Goal: Task Accomplishment & Management: Manage account settings

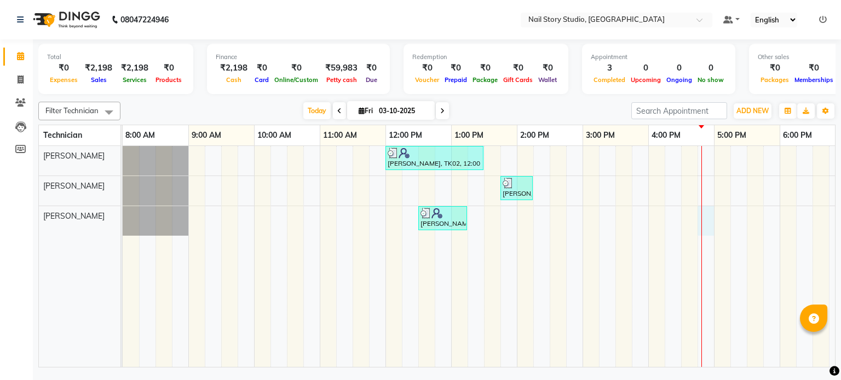
click at [705, 221] on div "[PERSON_NAME], TK02, 12:00 PM-01:30 PM, Natural Nails - Gel Polsh Hands,Natural…" at bounding box center [550, 257] width 854 height 222
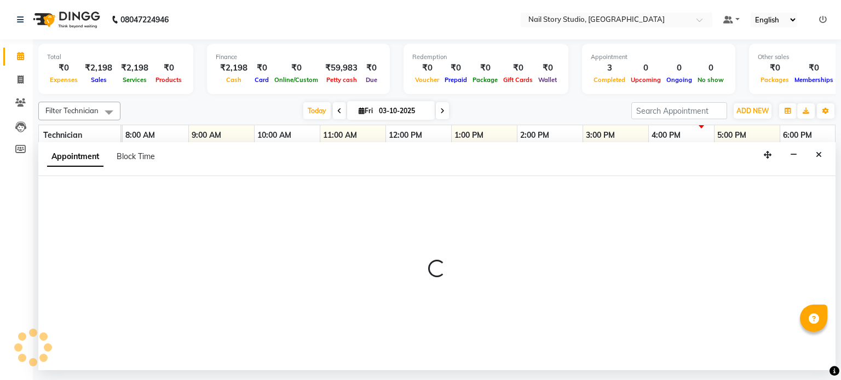
select select "88038"
select select "1005"
select select "tentative"
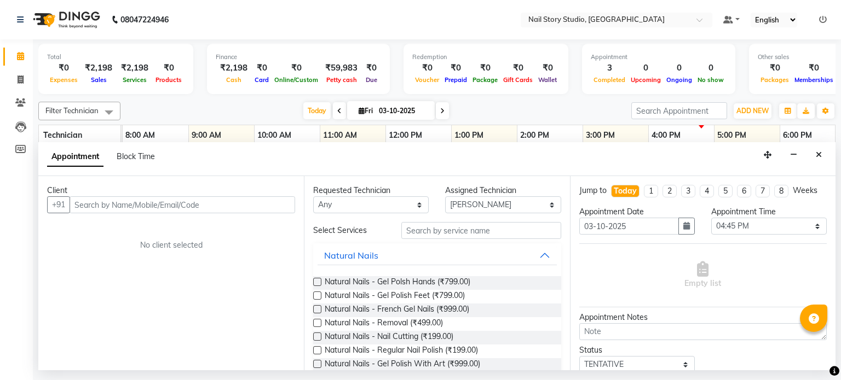
click at [242, 205] on input "text" at bounding box center [182, 204] width 225 height 17
type input "9359908424"
click at [279, 203] on span "Add Client" at bounding box center [272, 205] width 37 height 10
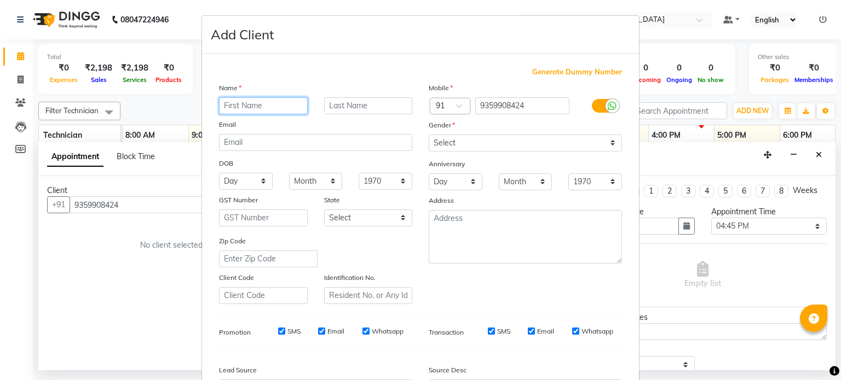
click at [253, 107] on input "text" at bounding box center [263, 105] width 89 height 17
type input "Abha"
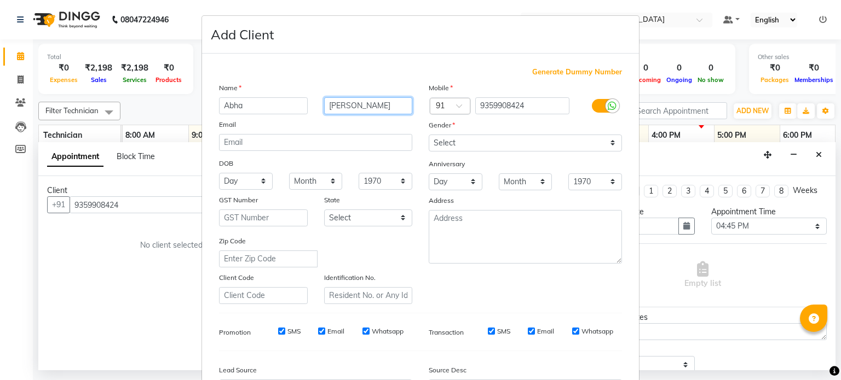
type input "[PERSON_NAME]"
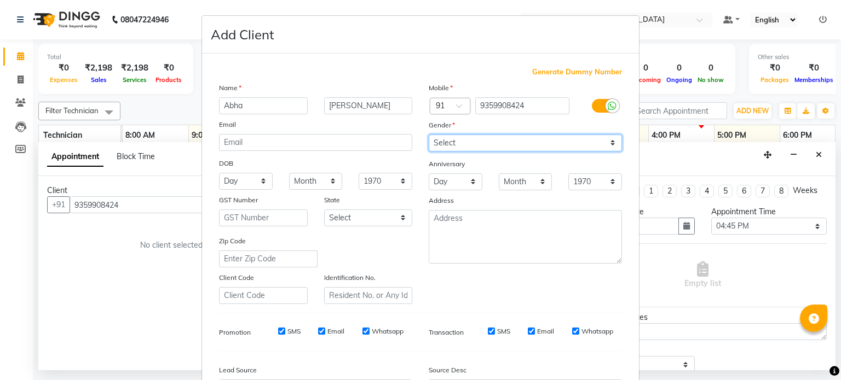
click at [440, 145] on select "Select [DEMOGRAPHIC_DATA] [DEMOGRAPHIC_DATA] Other Prefer Not To Say" at bounding box center [525, 143] width 193 height 17
select select "[DEMOGRAPHIC_DATA]"
click at [429, 135] on select "Select [DEMOGRAPHIC_DATA] [DEMOGRAPHIC_DATA] Other Prefer Not To Say" at bounding box center [525, 143] width 193 height 17
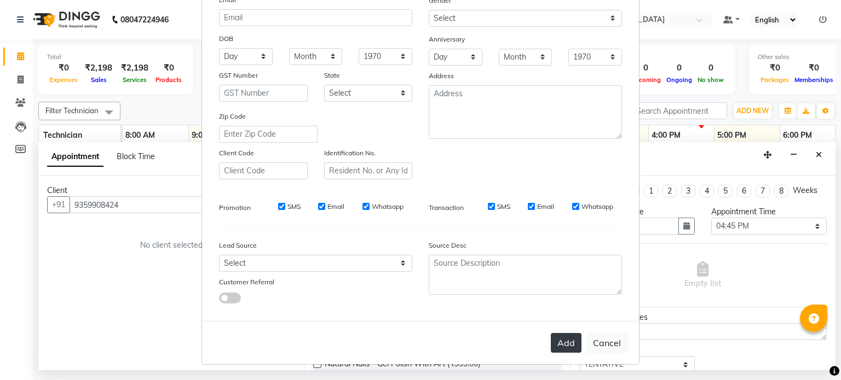
click at [562, 345] on button "Add" at bounding box center [566, 343] width 31 height 20
type input "93******24"
select select
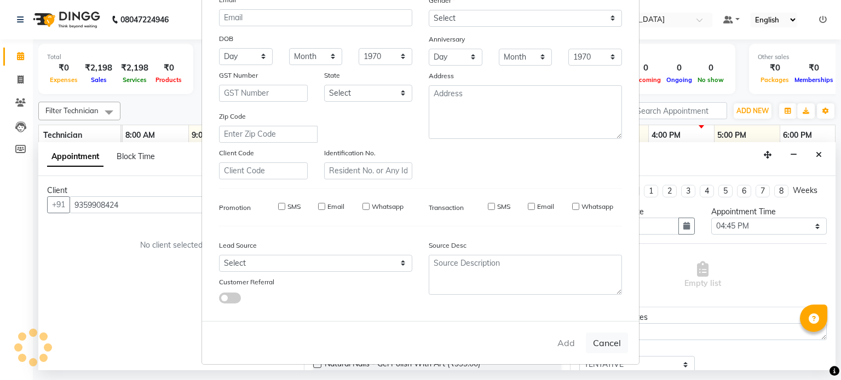
select select
checkbox input "false"
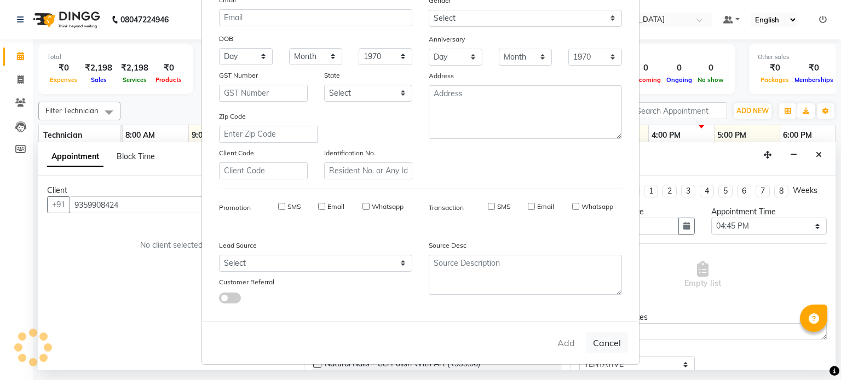
checkbox input "false"
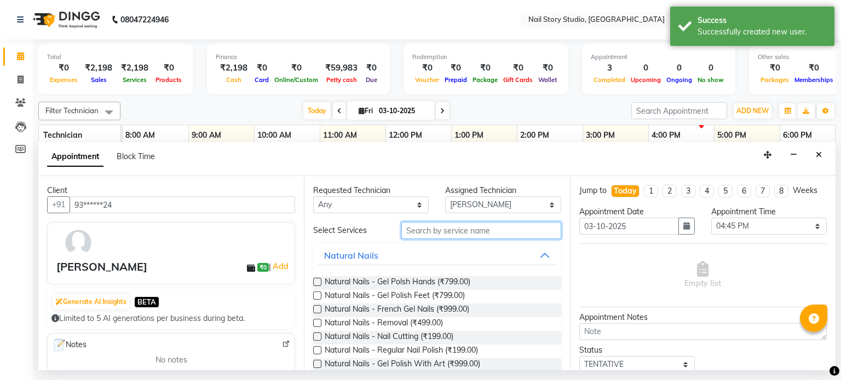
click at [443, 232] on input "text" at bounding box center [481, 230] width 160 height 17
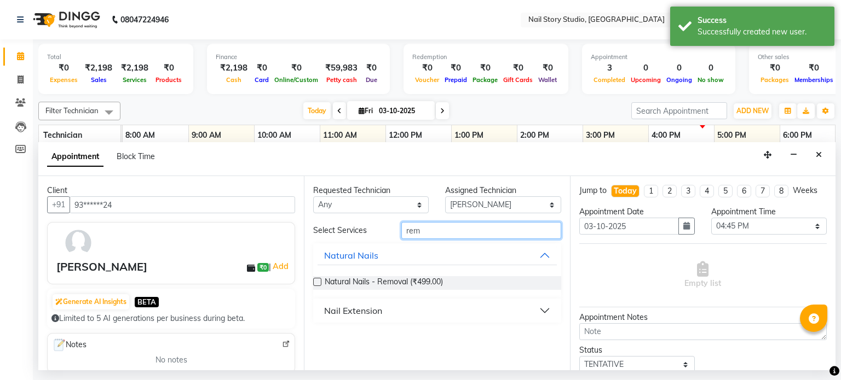
type input "rem"
click at [350, 310] on div "Nail Extension" at bounding box center [353, 310] width 58 height 13
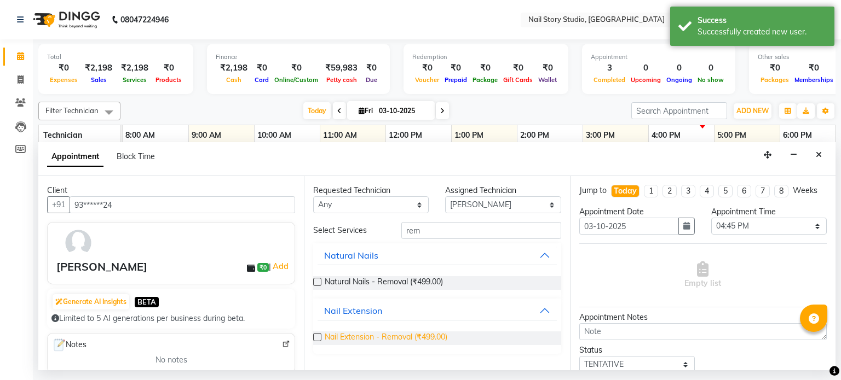
click at [360, 334] on span "Nail Extension - Removal (₹499.00)" at bounding box center [386, 339] width 123 height 14
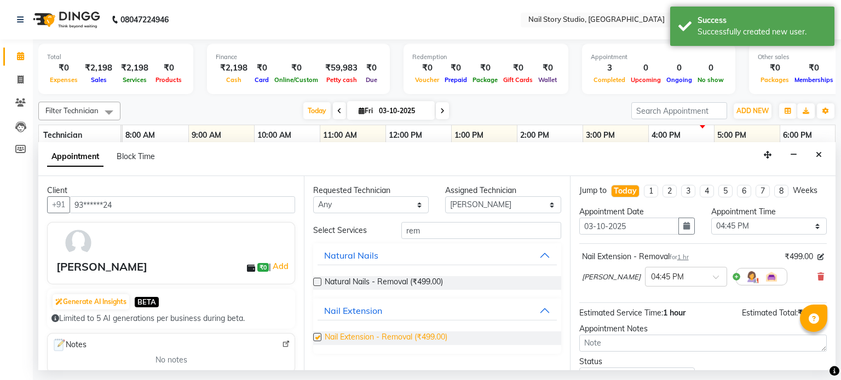
checkbox input "false"
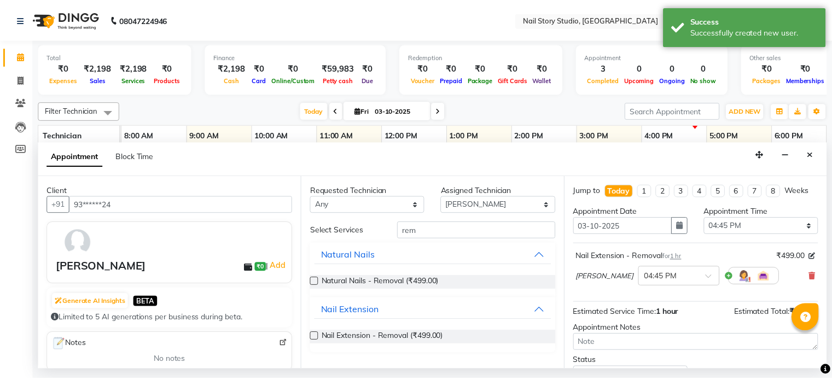
scroll to position [83, 0]
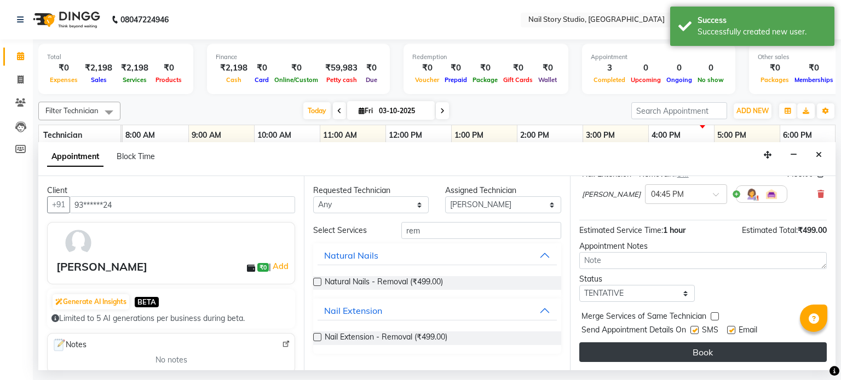
click at [666, 346] on button "Book" at bounding box center [702, 353] width 247 height 20
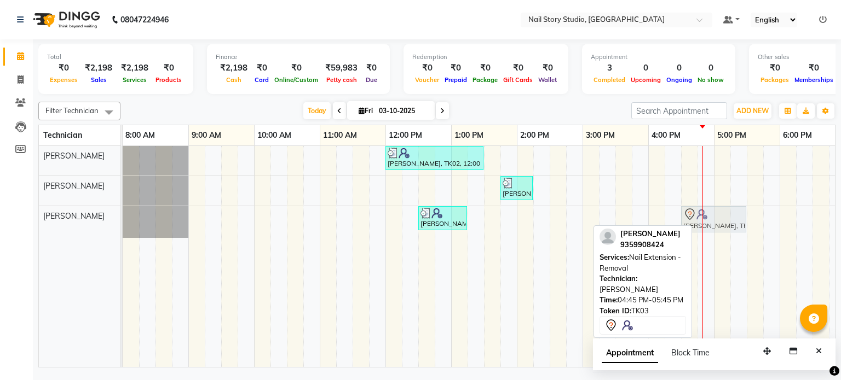
drag, startPoint x: 728, startPoint y: 209, endPoint x: 714, endPoint y: 212, distance: 15.1
click at [123, 212] on div "[PERSON_NAME], TK02, 12:30 PM-01:15 PM, Natural Nails - Gel Polish Feet (₹799) …" at bounding box center [123, 222] width 0 height 32
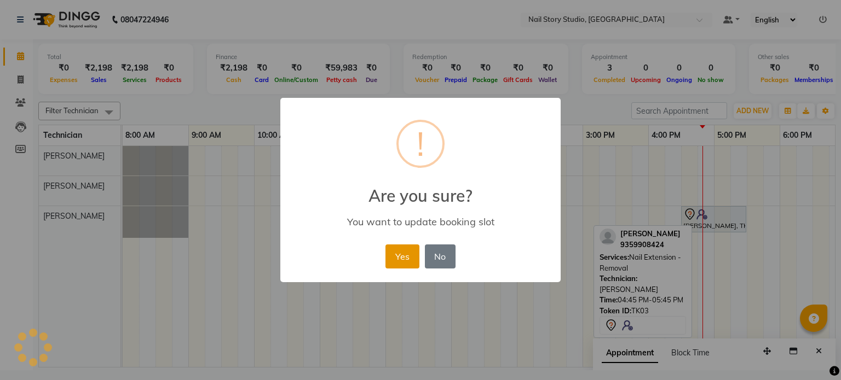
click at [401, 249] on button "Yes" at bounding box center [401, 257] width 33 height 24
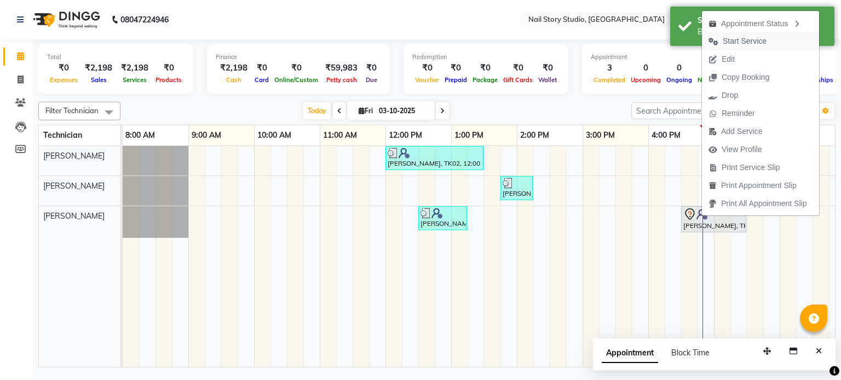
click at [742, 45] on span "Start Service" at bounding box center [744, 41] width 44 height 11
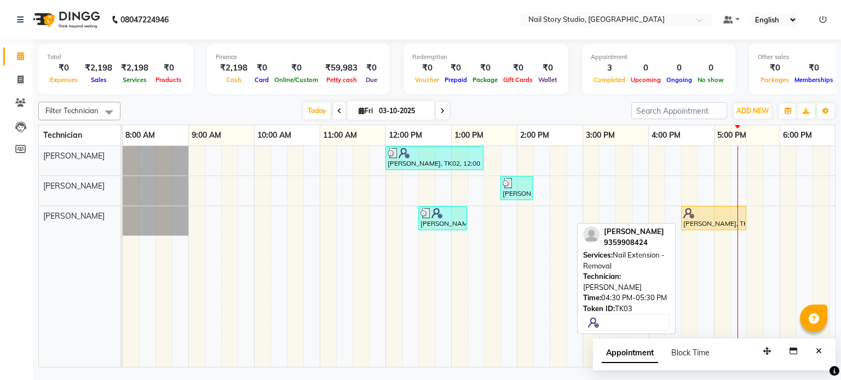
click at [696, 212] on div at bounding box center [713, 213] width 61 height 11
click at [697, 222] on div "[PERSON_NAME], TK03, 04:30 PM-05:30 PM, Nail Extension - Removal" at bounding box center [713, 218] width 63 height 21
select select "1"
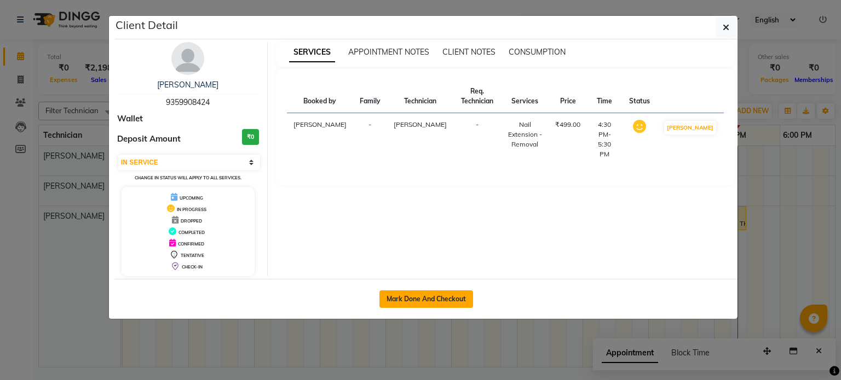
click at [435, 294] on button "Mark Done And Checkout" at bounding box center [426, 300] width 94 height 18
select select "service"
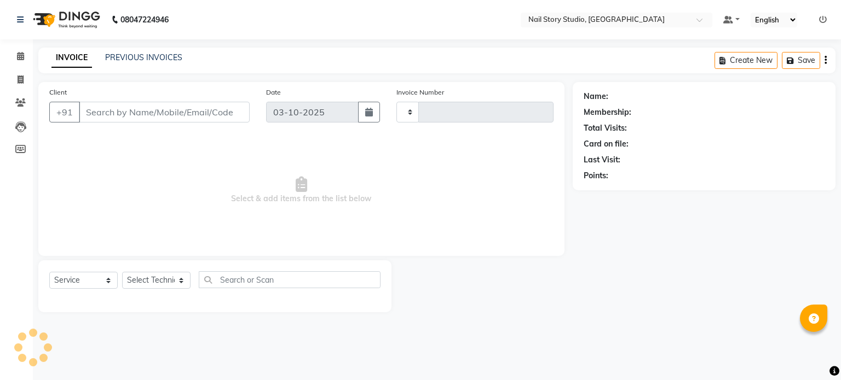
type input "0096"
select select "8686"
type input "93******24"
select select "88038"
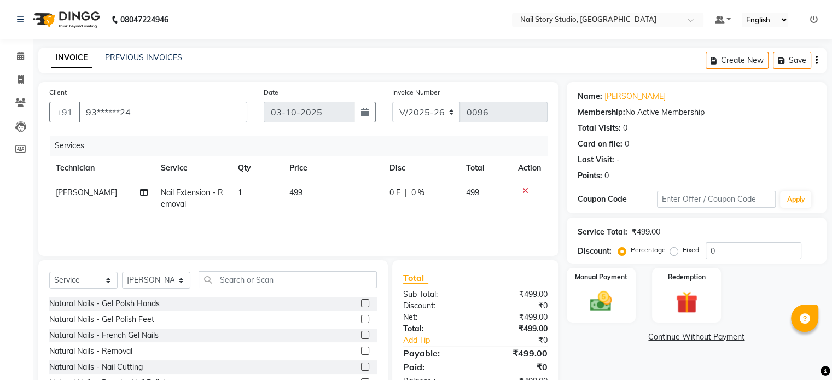
click at [304, 193] on td "499" at bounding box center [333, 199] width 100 height 36
select select "88038"
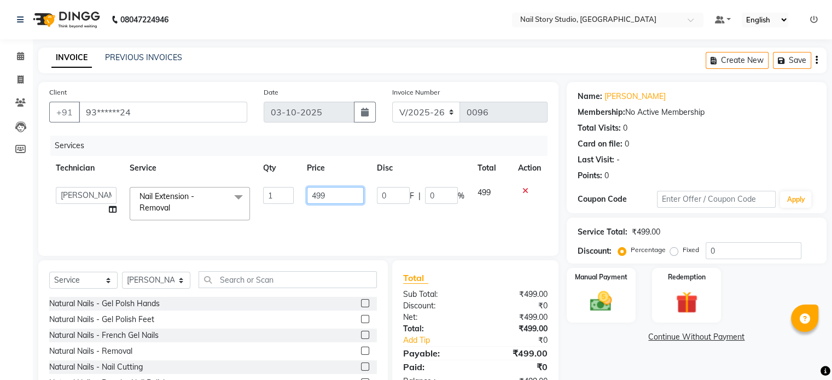
click at [333, 197] on input "499" at bounding box center [335, 195] width 57 height 17
type input "4"
type input "500"
click at [333, 197] on input "500" at bounding box center [335, 195] width 57 height 17
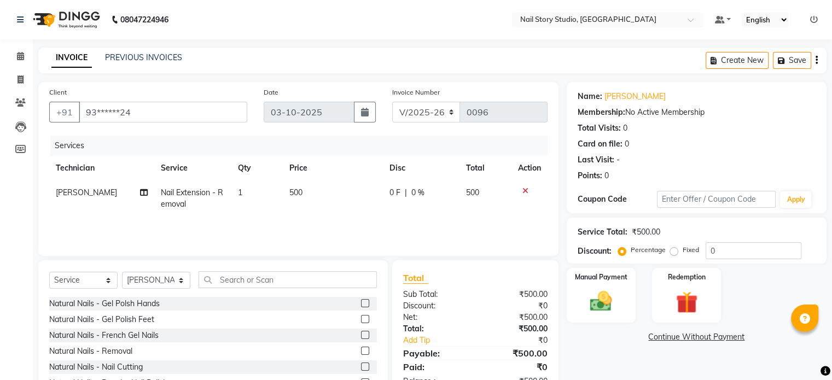
click at [358, 220] on div "Services Technician Service Qty Price Disc Total Action [PERSON_NAME] Nail Exte…" at bounding box center [298, 190] width 499 height 109
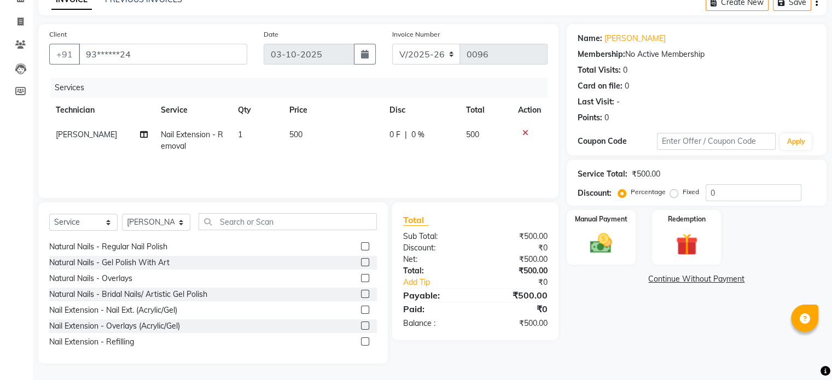
scroll to position [80, 0]
click at [598, 234] on img at bounding box center [601, 244] width 37 height 26
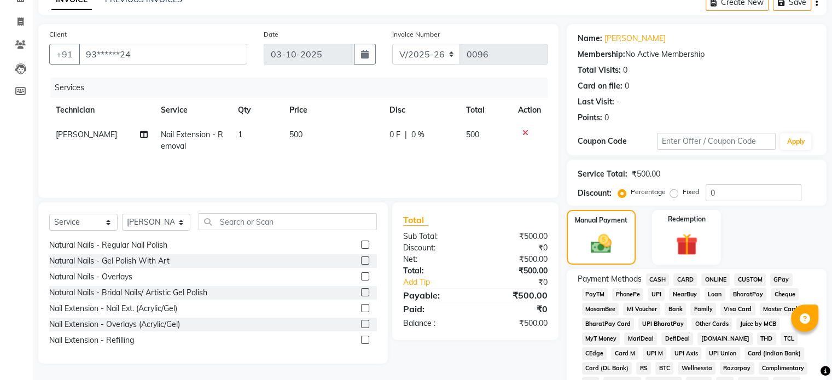
click at [657, 280] on span "CASH" at bounding box center [658, 280] width 24 height 13
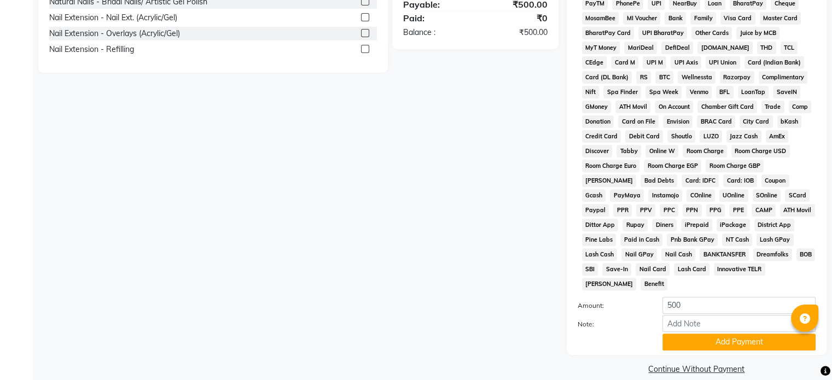
scroll to position [357, 0]
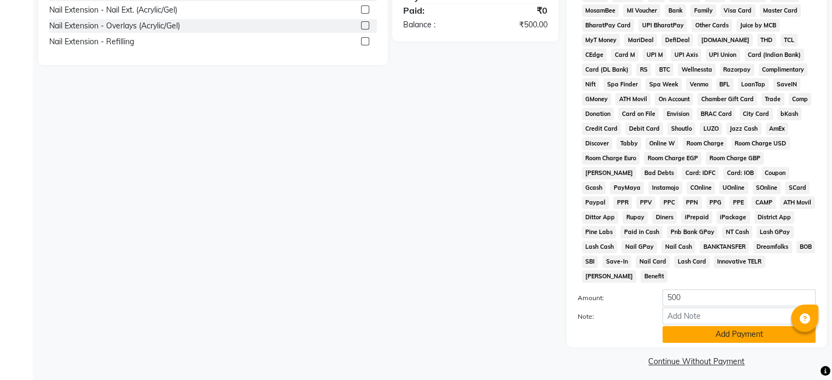
click at [694, 327] on button "Add Payment" at bounding box center [739, 334] width 153 height 17
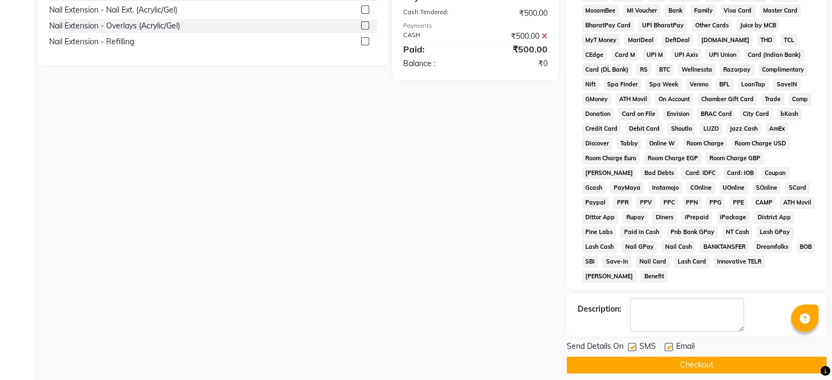
click at [692, 357] on button "Checkout" at bounding box center [697, 365] width 260 height 17
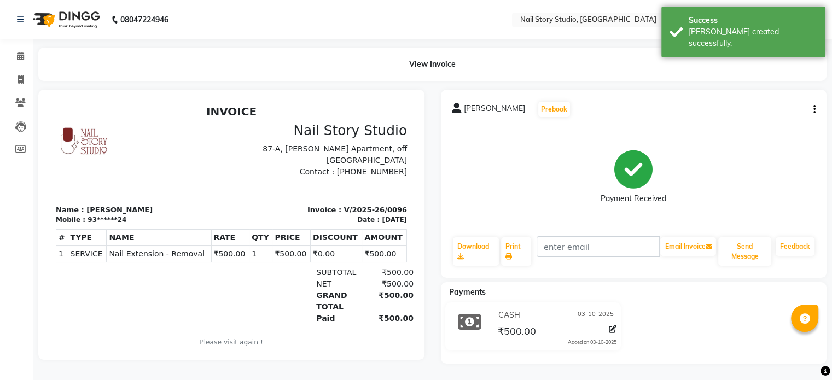
scroll to position [4, 0]
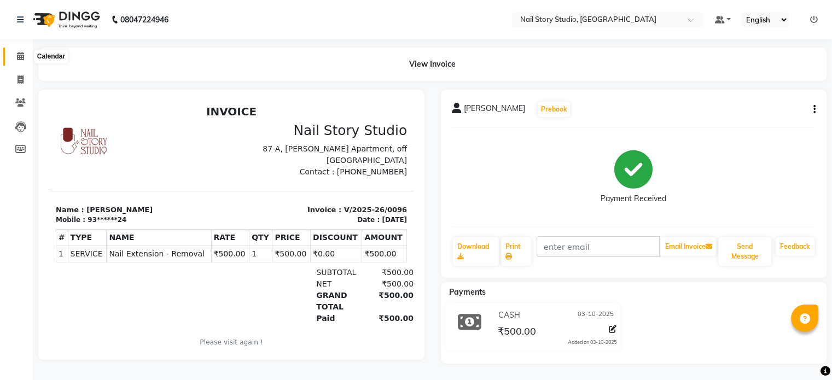
click at [18, 52] on icon at bounding box center [20, 56] width 7 height 8
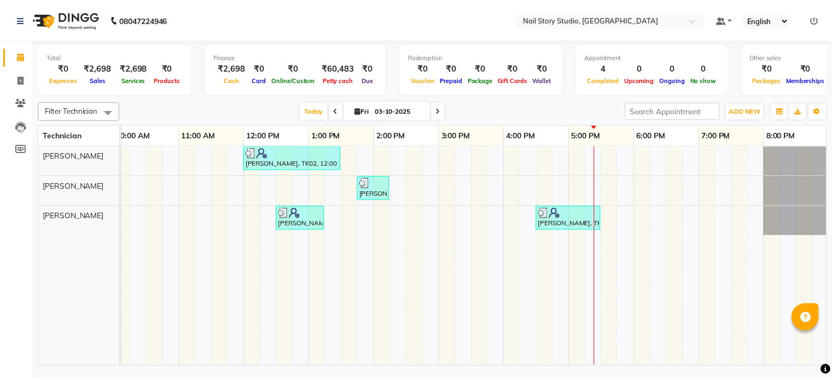
scroll to position [0, 141]
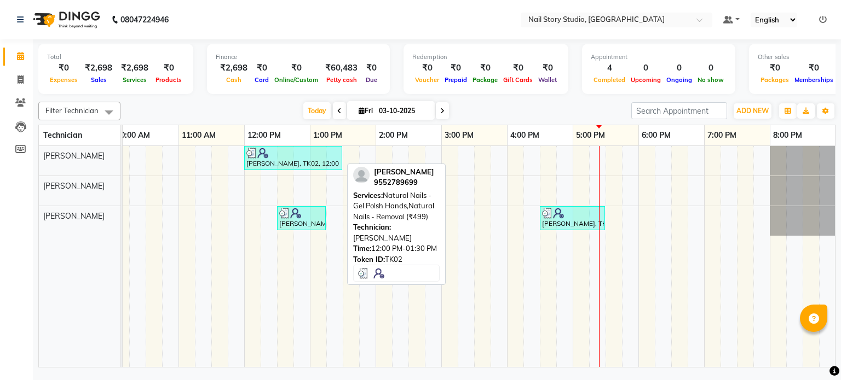
click at [299, 154] on div at bounding box center [293, 153] width 94 height 11
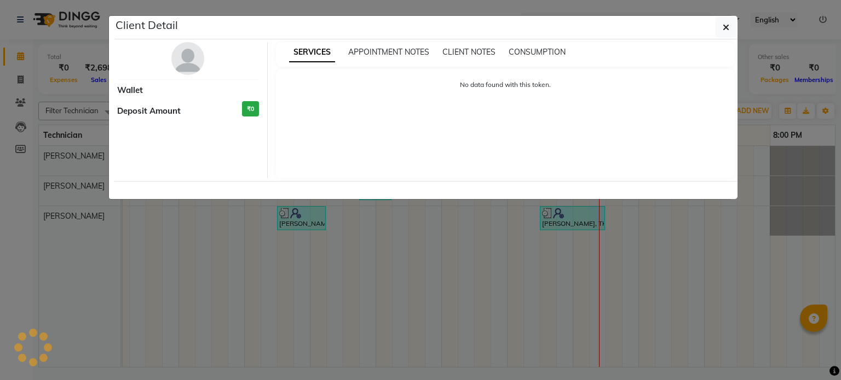
select select "3"
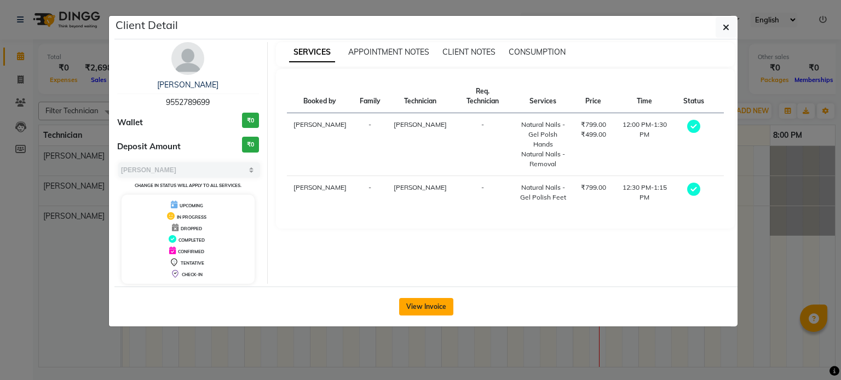
click at [426, 304] on button "View Invoice" at bounding box center [426, 307] width 54 height 18
